Goal: Information Seeking & Learning: Learn about a topic

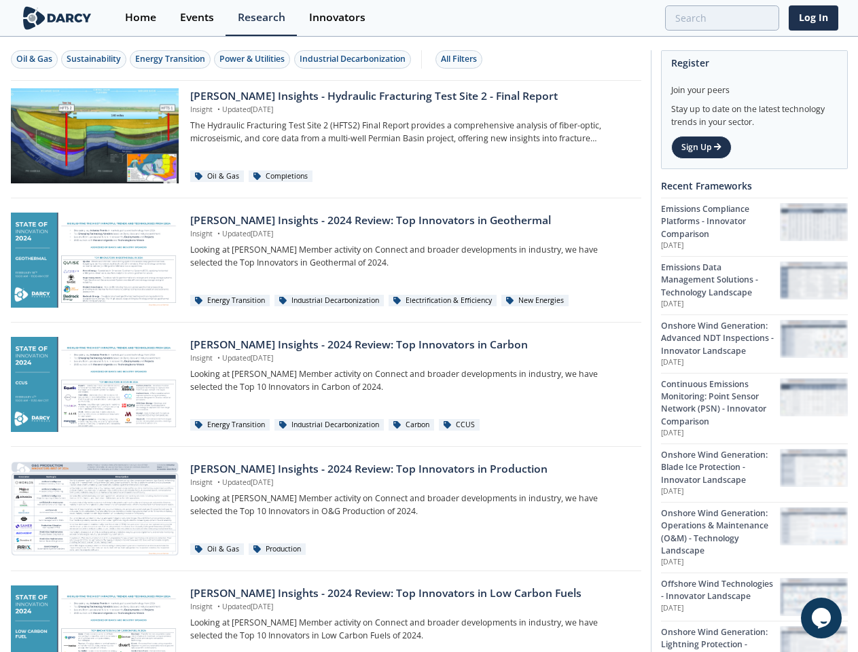
click at [35, 59] on div "Oil & Gas" at bounding box center [34, 59] width 36 height 12
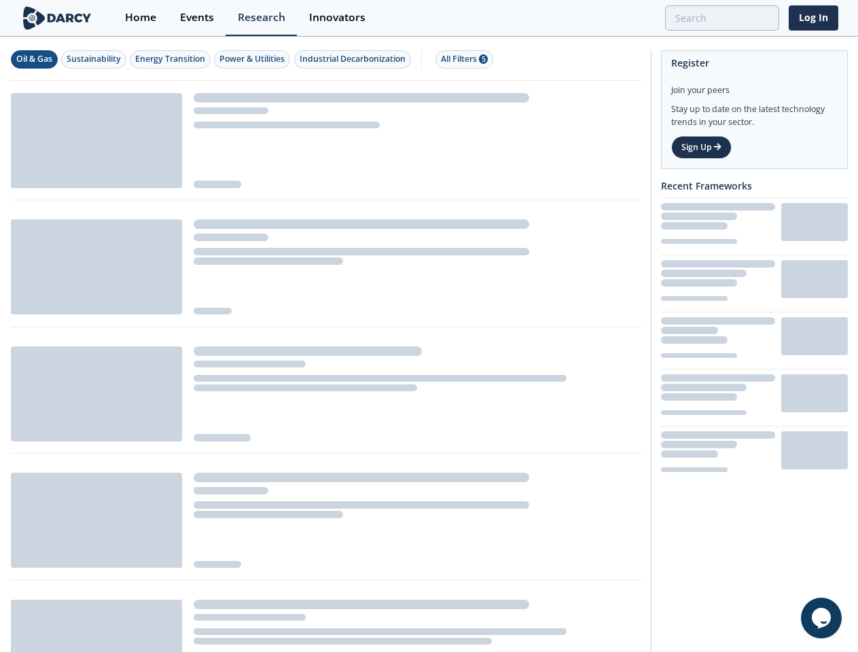
click at [94, 59] on div "Sustainability" at bounding box center [94, 59] width 54 height 12
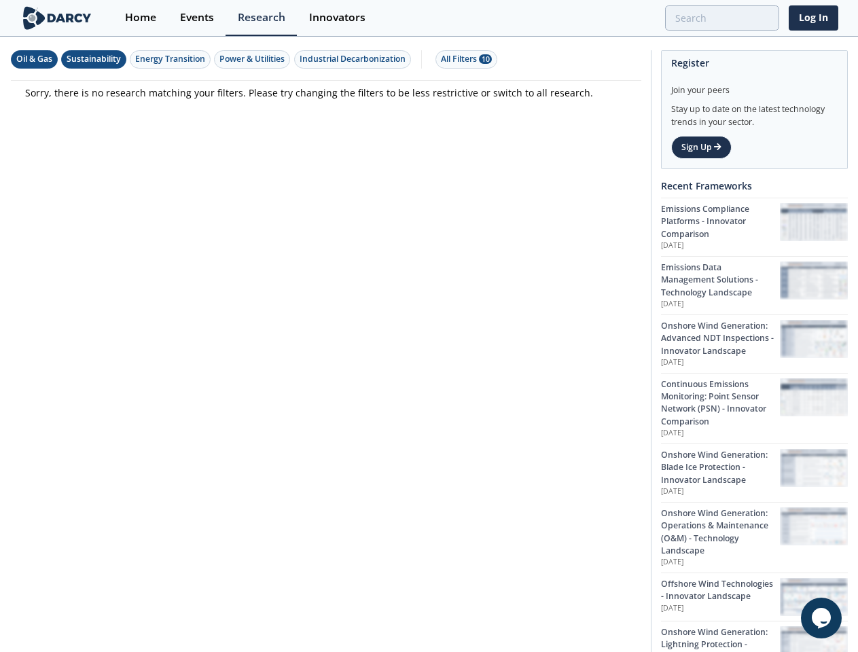
click at [171, 59] on div "Energy Transition" at bounding box center [170, 59] width 70 height 12
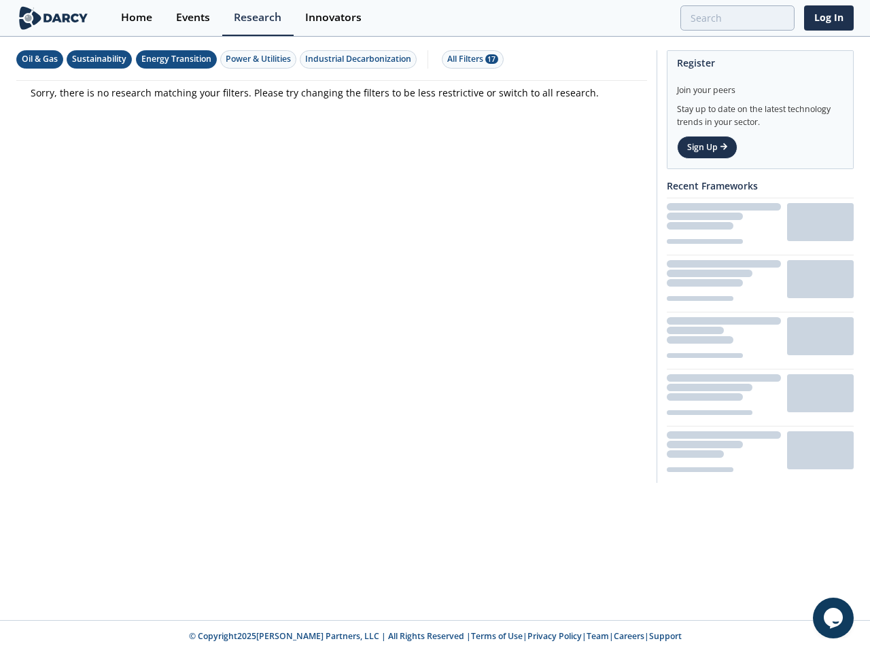
click at [254, 59] on div "Power & Utilities" at bounding box center [258, 59] width 65 height 12
